Goal: Navigation & Orientation: Go to known website

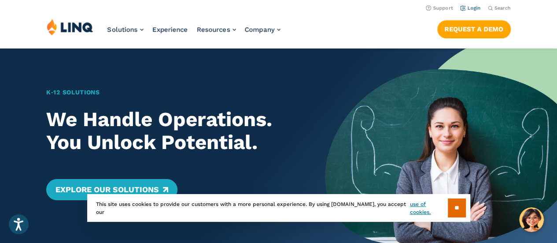
click at [474, 6] on link "Login" at bounding box center [470, 8] width 21 height 6
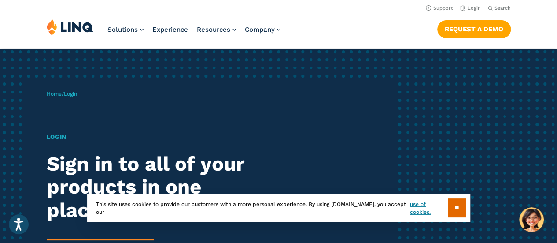
click at [61, 139] on h1 "Login" at bounding box center [154, 136] width 214 height 9
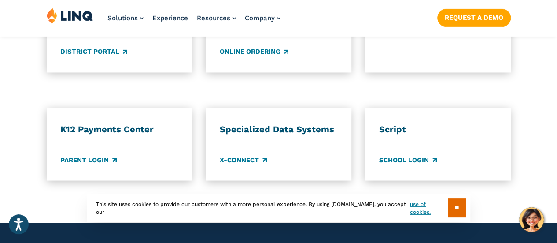
scroll to position [881, 0]
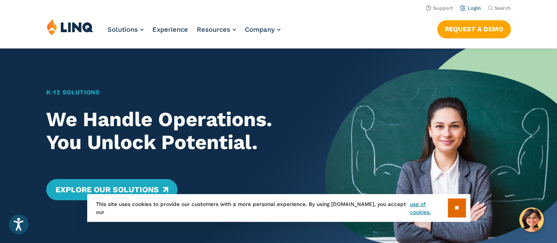
click at [466, 9] on link "Login" at bounding box center [470, 8] width 21 height 6
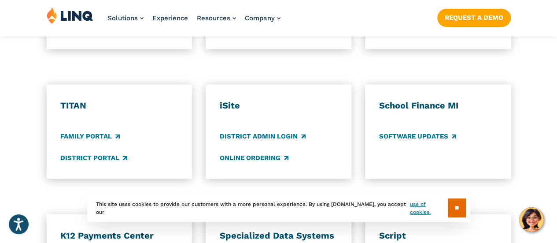
scroll to position [661, 0]
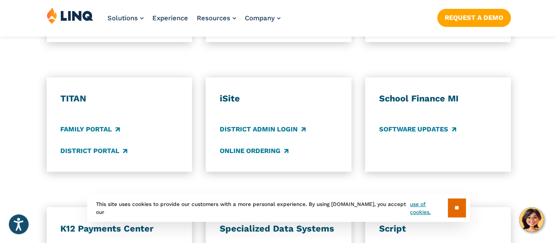
click at [557, 8] on div "Solutions Nutrition Overview NEW School Nutrition Suite School Nutrition State …" at bounding box center [278, 21] width 557 height 29
